Goal: Task Accomplishment & Management: Manage account settings

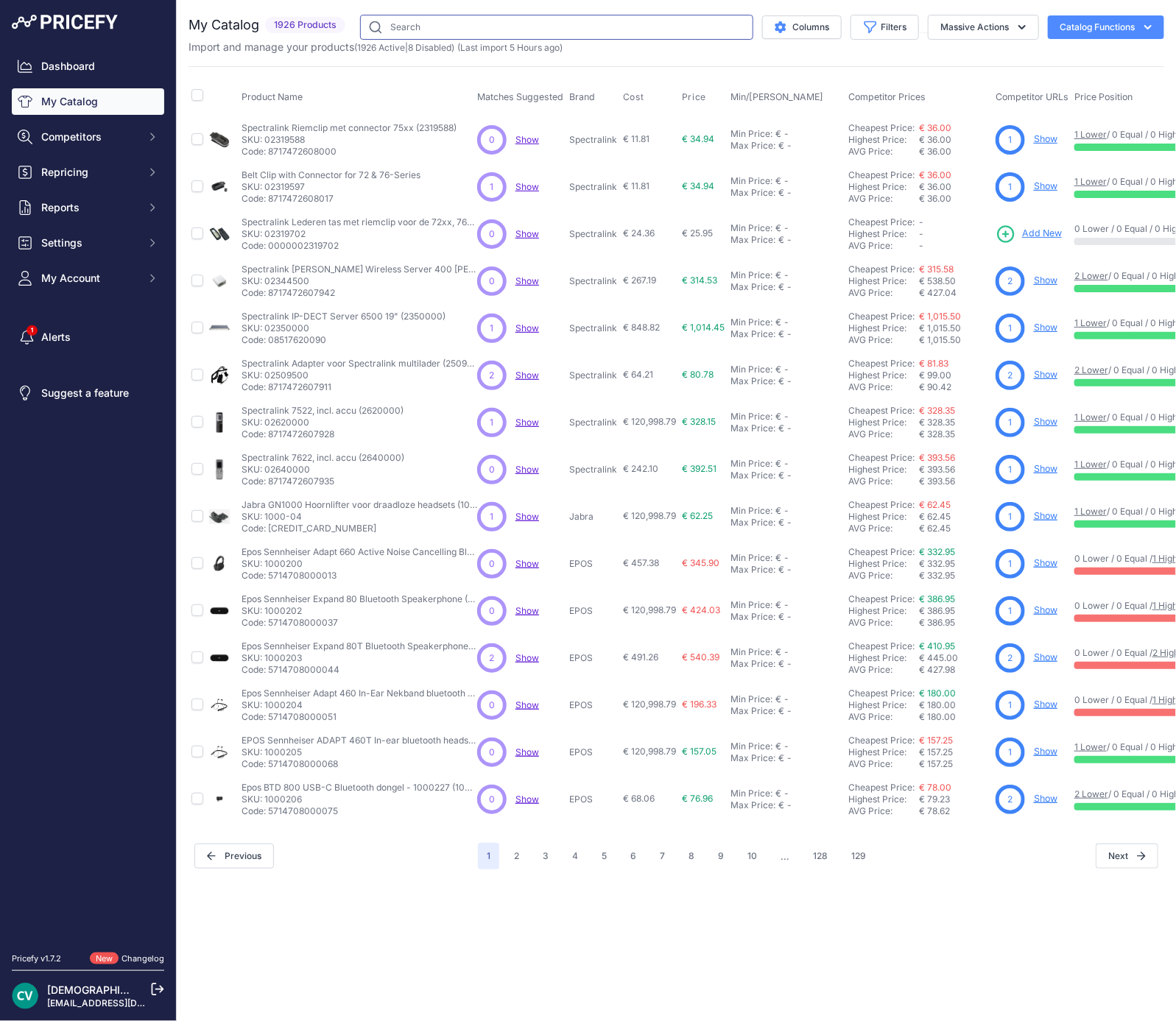
click at [492, 37] on input "text" at bounding box center [557, 27] width 393 height 25
type input "wh63"
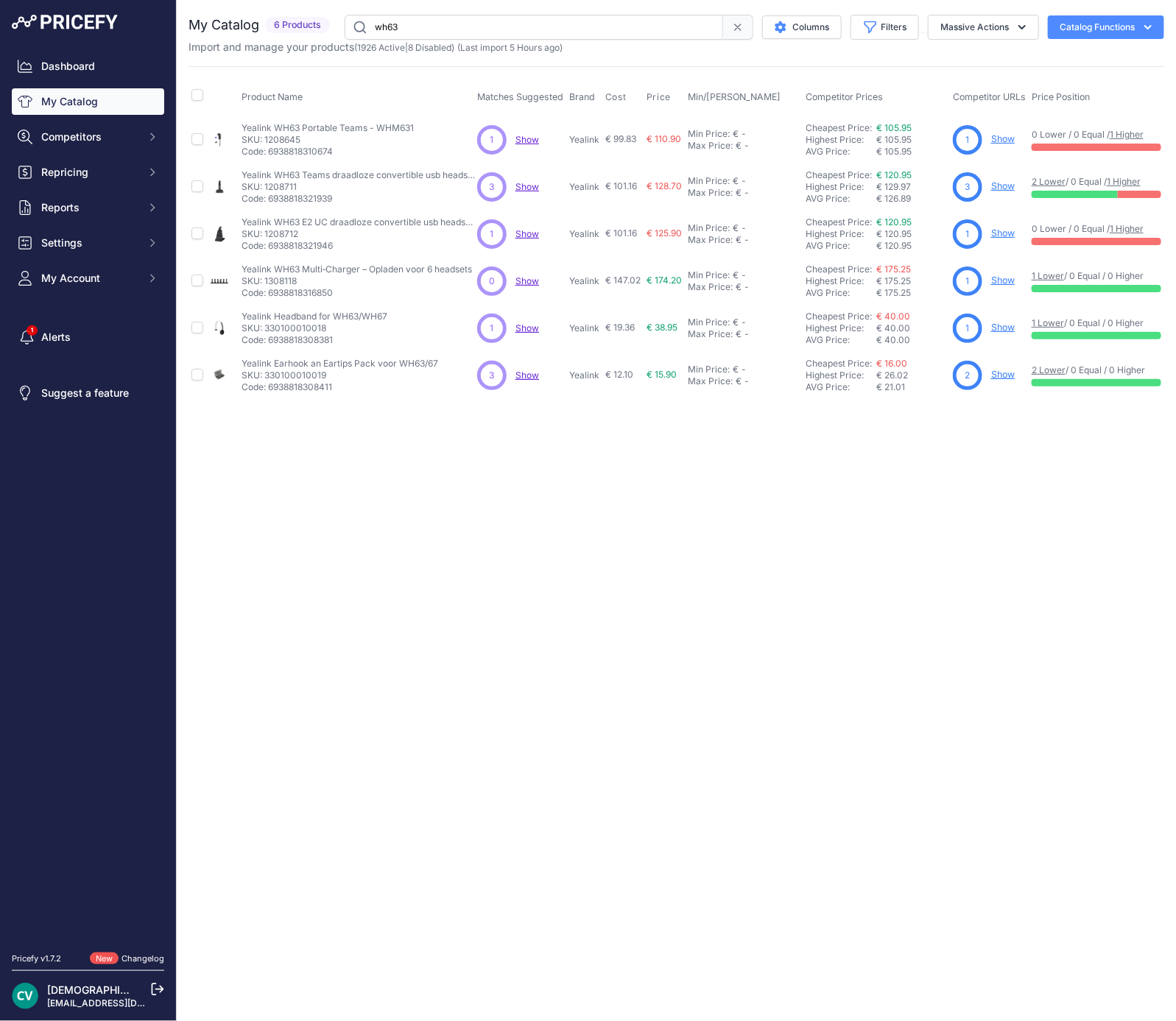
click at [282, 183] on p "SKU: 1208711" at bounding box center [359, 187] width 236 height 12
copy p "1208711"
click at [1008, 188] on link "Show" at bounding box center [1002, 185] width 24 height 11
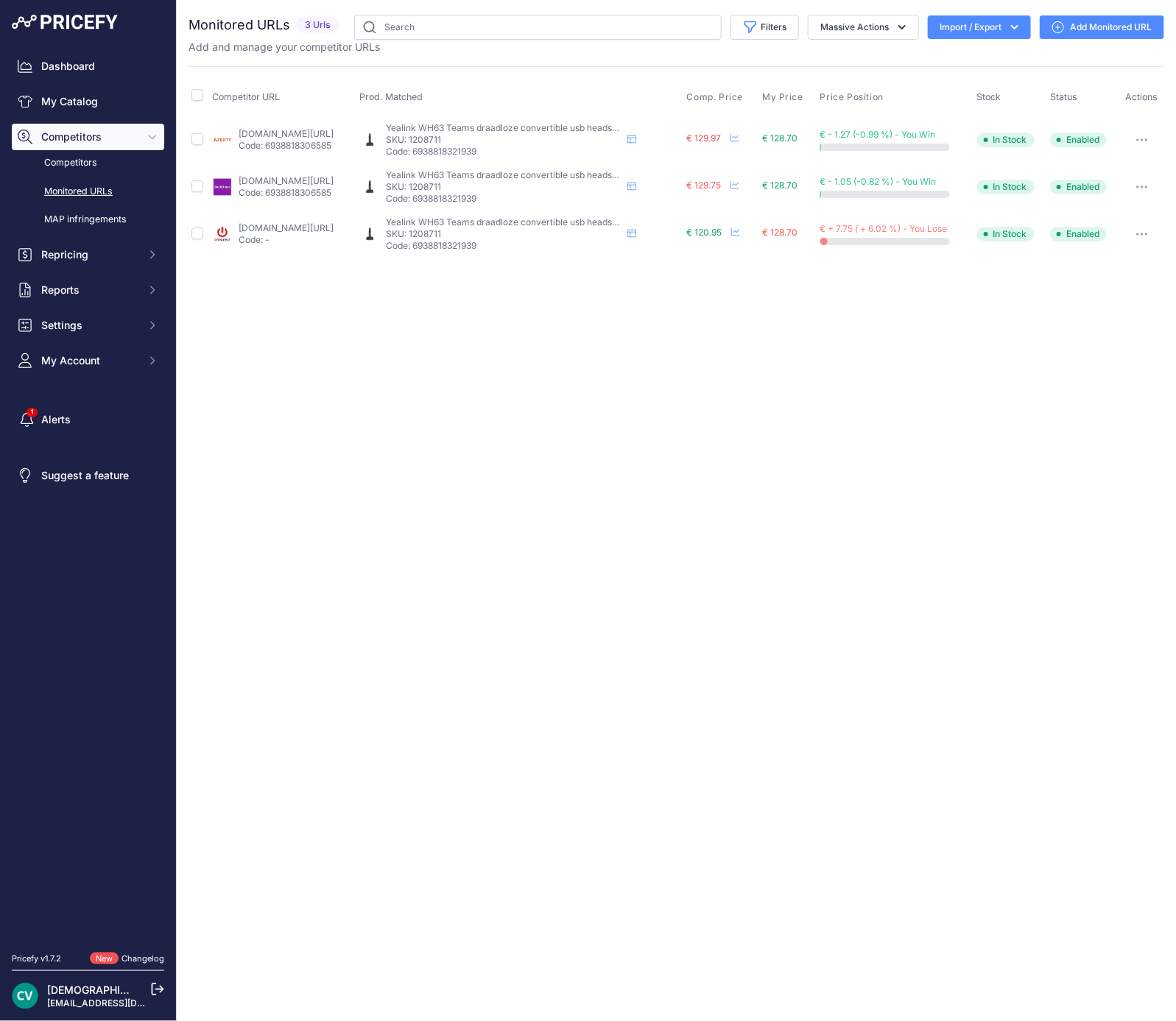
click at [1143, 229] on button "button" at bounding box center [1142, 234] width 30 height 21
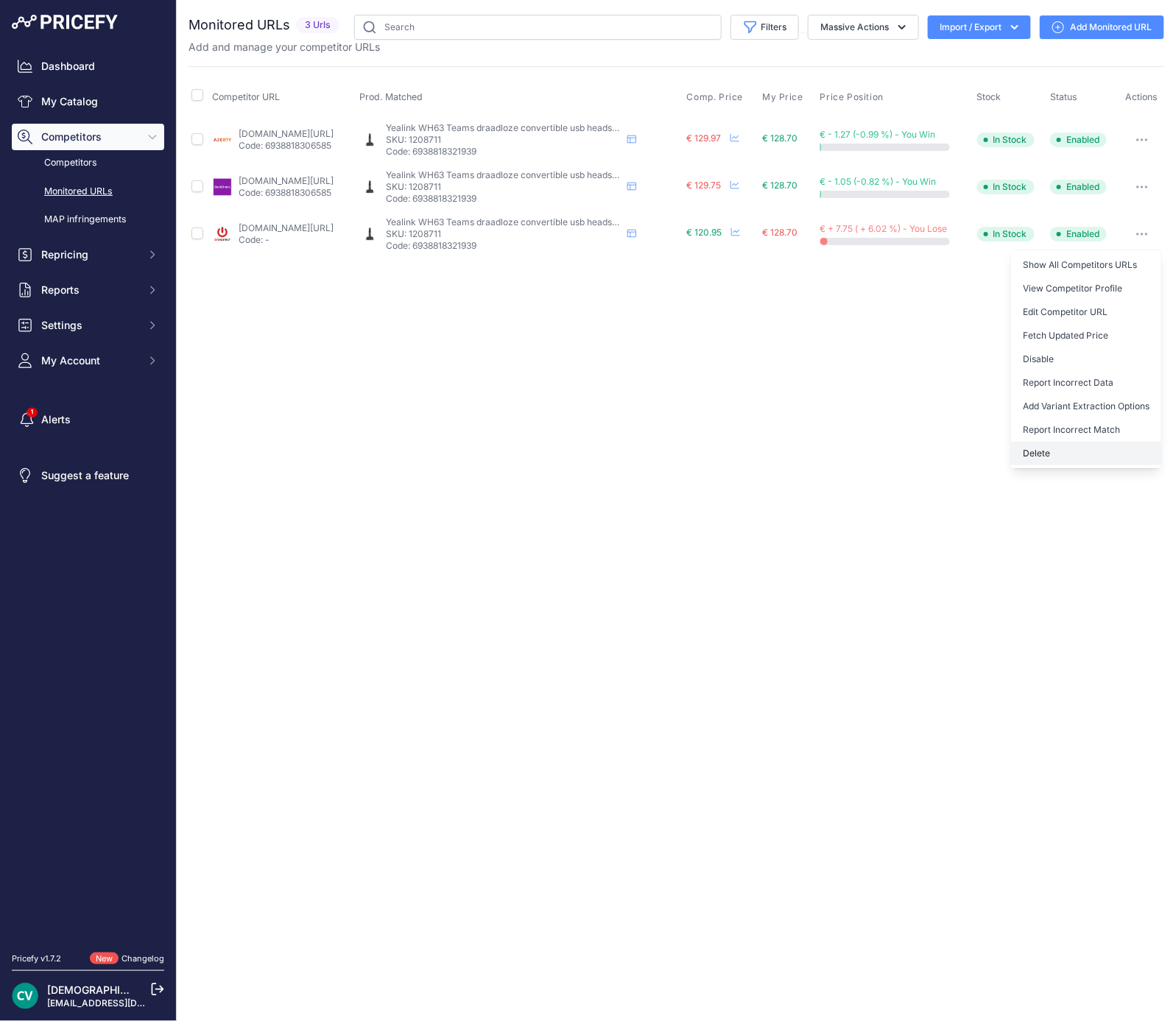
click at [1093, 443] on button "Delete" at bounding box center [1086, 453] width 150 height 24
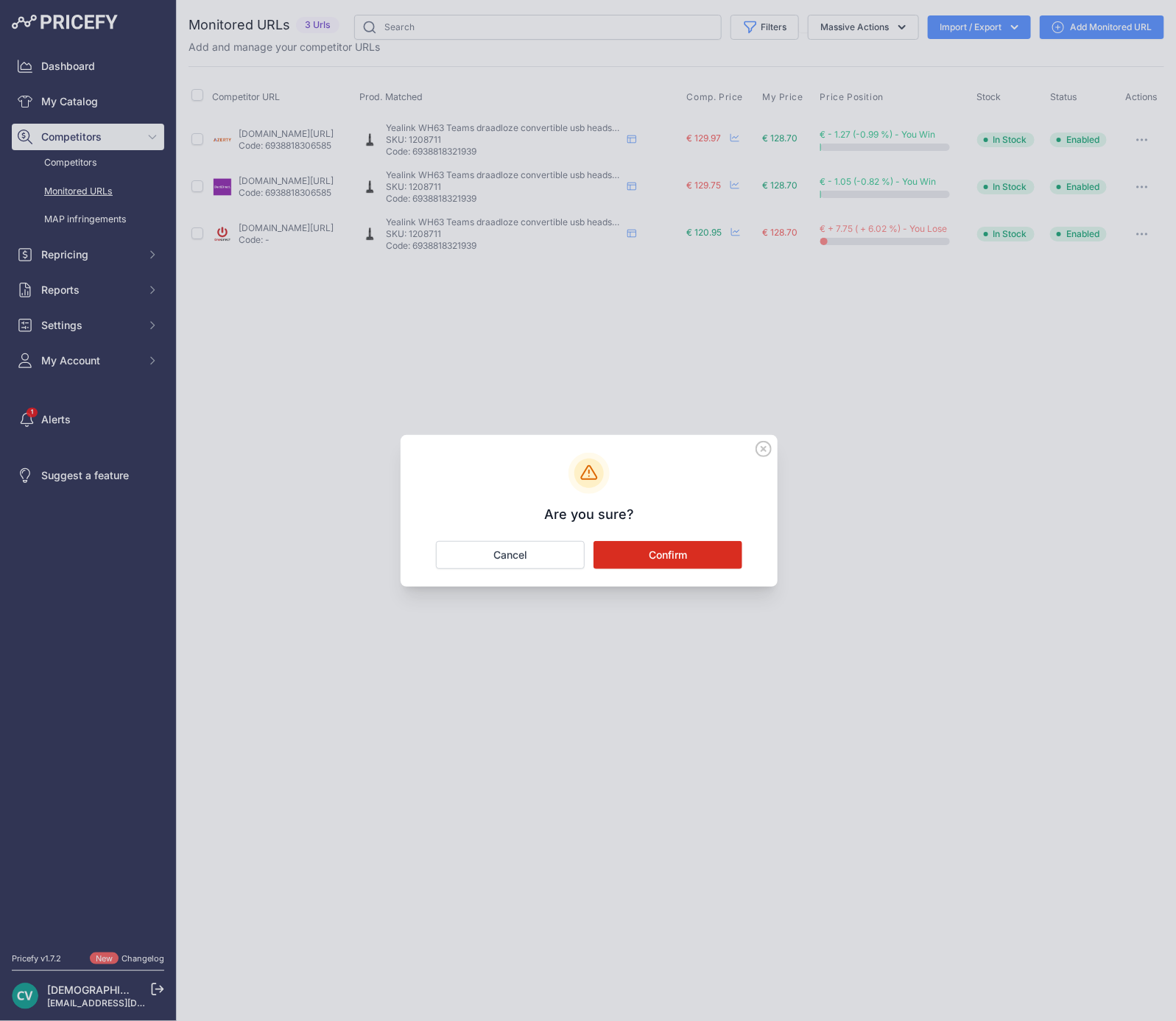
click at [721, 549] on button "Confirm" at bounding box center [668, 555] width 149 height 28
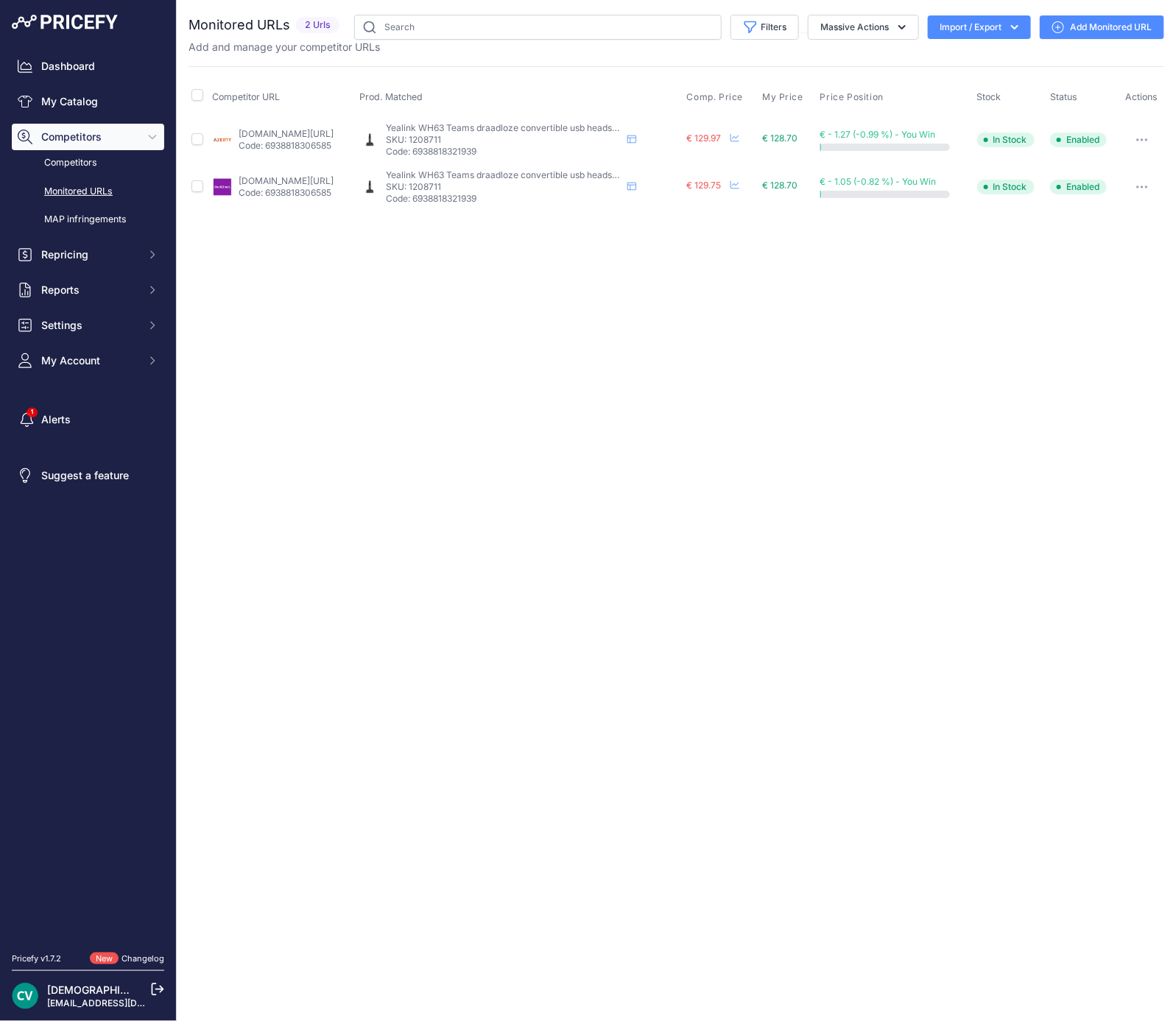
click at [324, 284] on div "Close You are not connected to the internet." at bounding box center [676, 510] width 999 height 1021
click at [71, 247] on button "Repricing" at bounding box center [88, 254] width 152 height 26
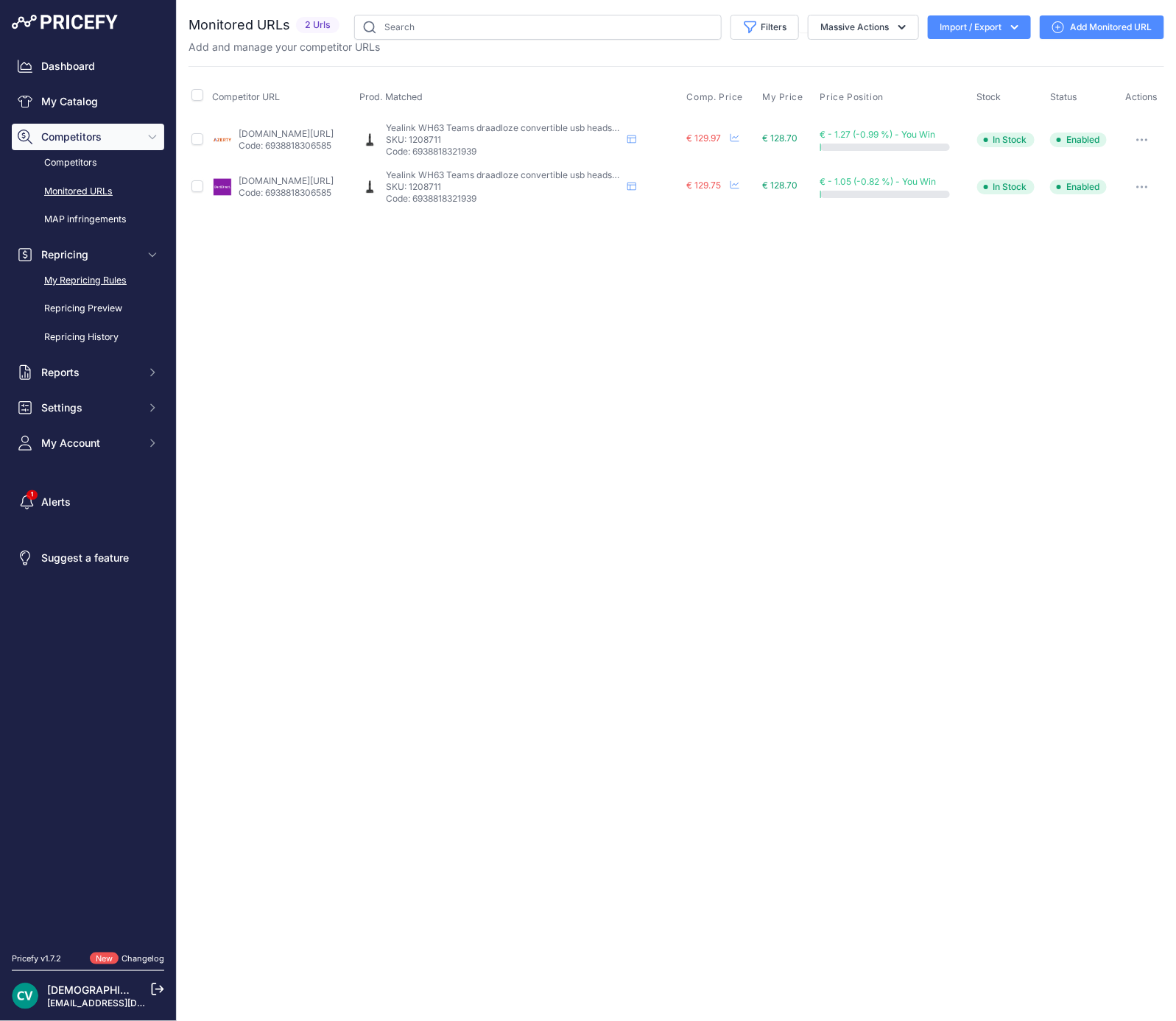
click at [93, 274] on link "My Repricing Rules" at bounding box center [88, 280] width 152 height 26
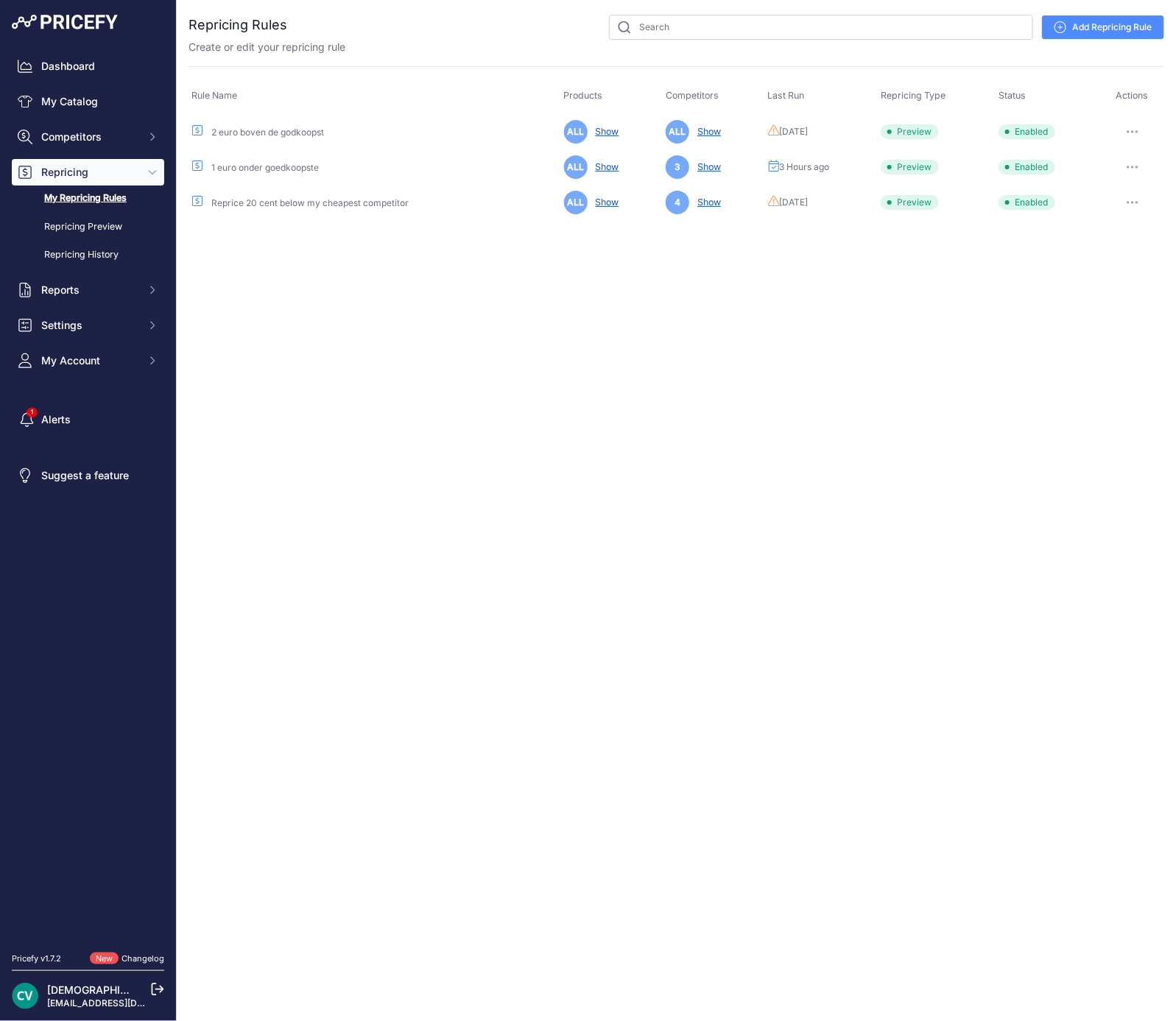
click at [1136, 159] on button "button" at bounding box center [1132, 167] width 30 height 21
click at [925, 339] on div "Close You are not connected to the internet." at bounding box center [676, 510] width 999 height 1021
click at [1141, 166] on button "button" at bounding box center [1132, 167] width 30 height 21
click at [1136, 217] on button "Run Preview" at bounding box center [1114, 221] width 94 height 24
